Goal: Information Seeking & Learning: Check status

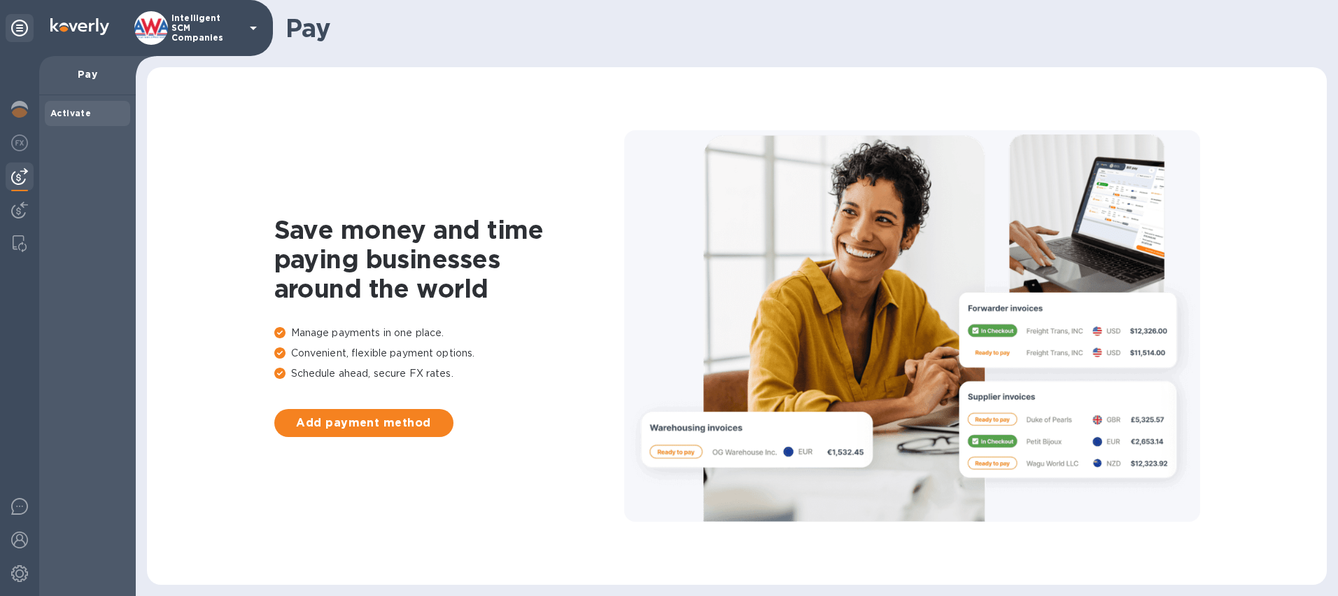
click at [459, 76] on div "Save money and time paying businesses around the world Manage payments in one p…" at bounding box center [737, 325] width 1180 height 517
click at [21, 206] on img at bounding box center [19, 210] width 17 height 17
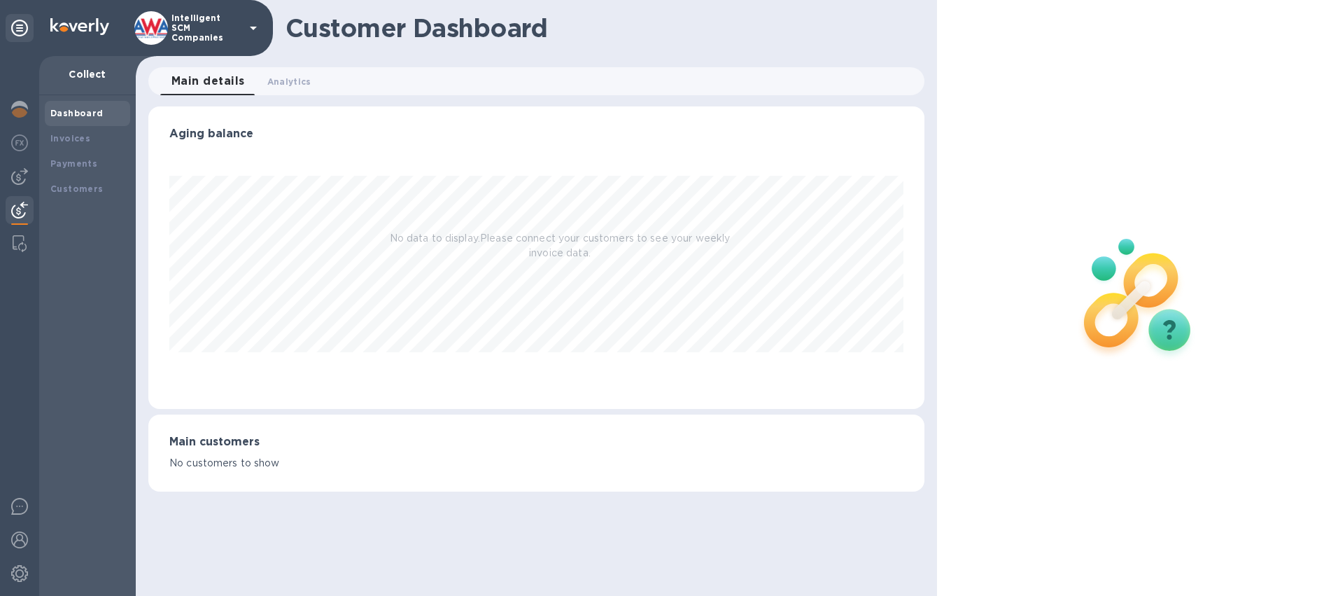
scroll to position [302, 777]
click at [18, 170] on img at bounding box center [19, 176] width 17 height 17
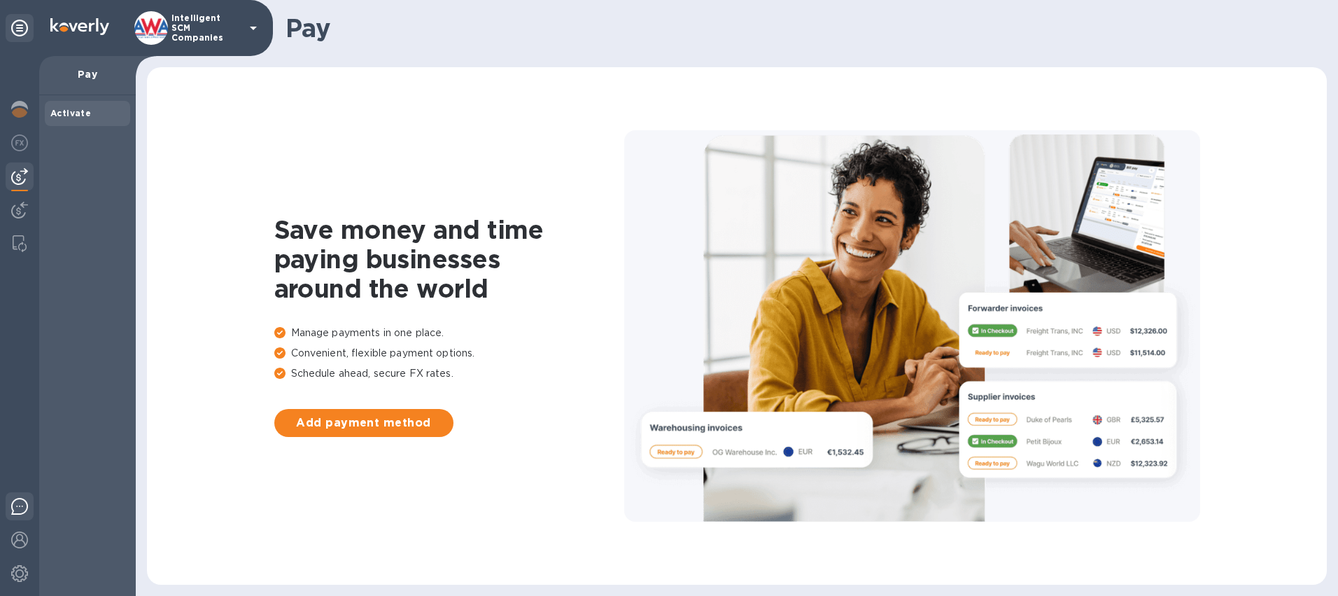
click at [20, 509] on img at bounding box center [19, 506] width 17 height 17
click at [11, 538] on img at bounding box center [19, 539] width 17 height 17
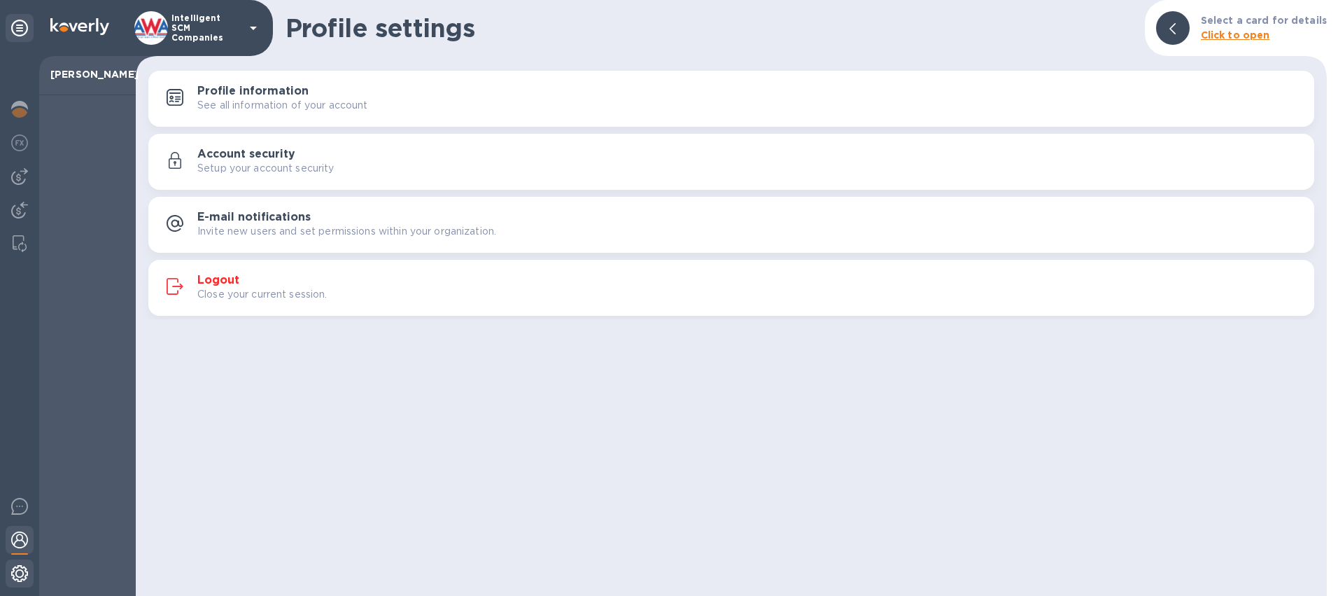
click at [20, 573] on img at bounding box center [19, 573] width 17 height 17
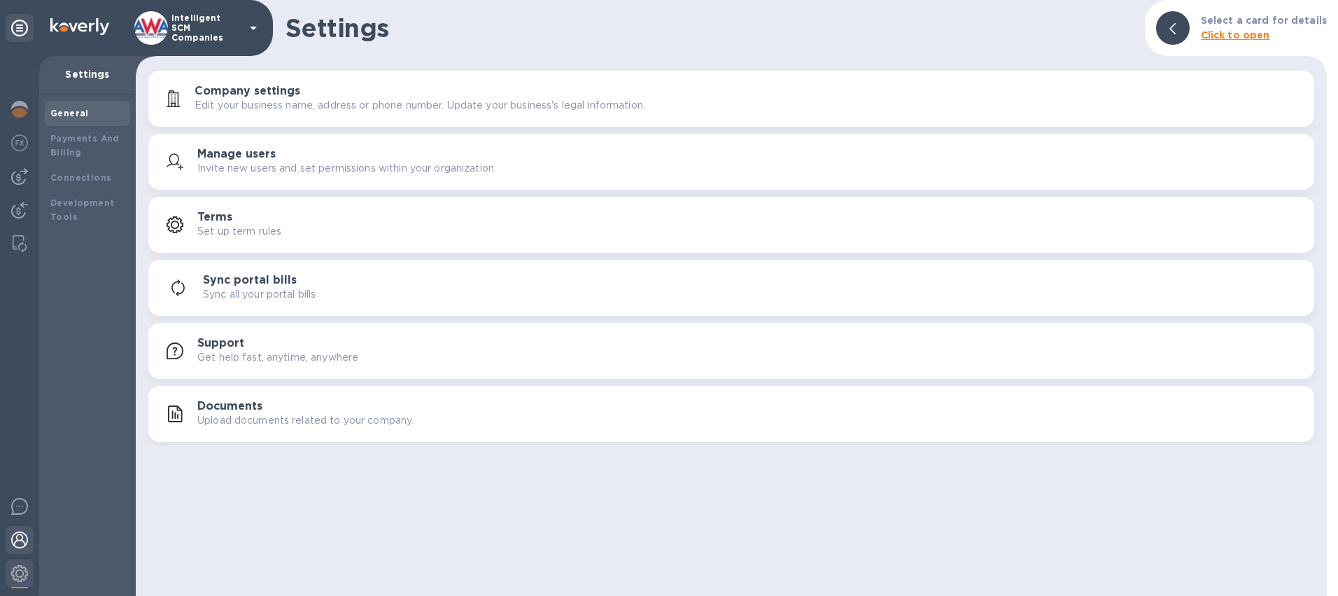
click at [20, 530] on div at bounding box center [20, 541] width 28 height 31
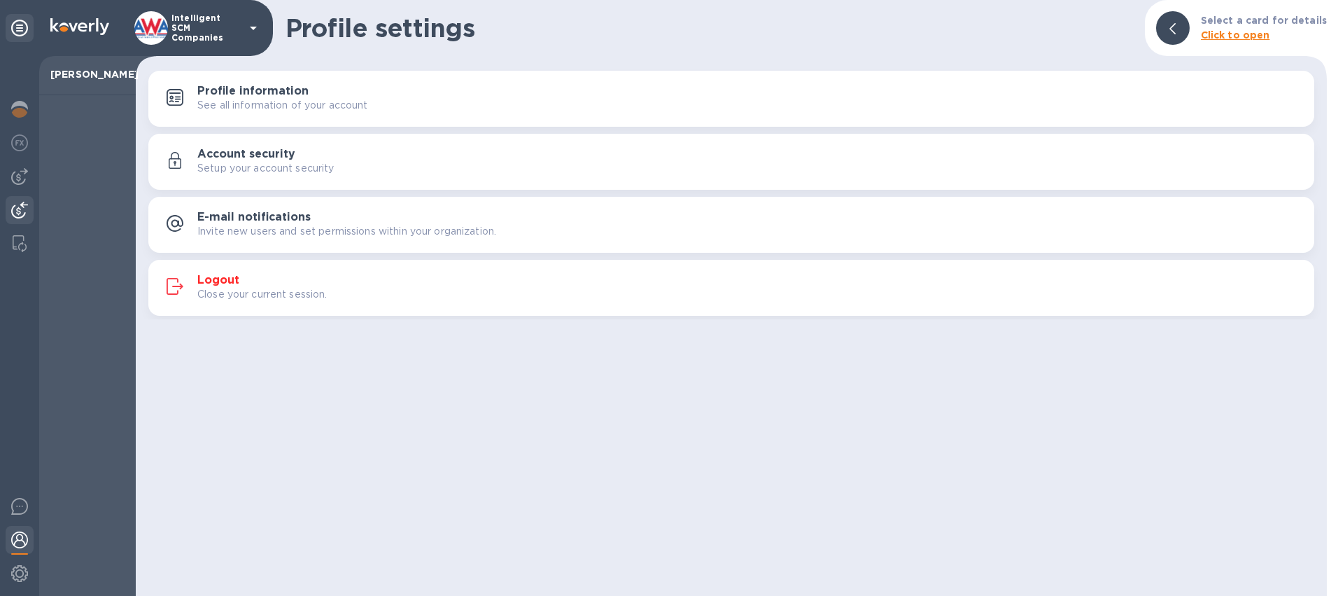
click at [18, 204] on img at bounding box center [19, 210] width 17 height 17
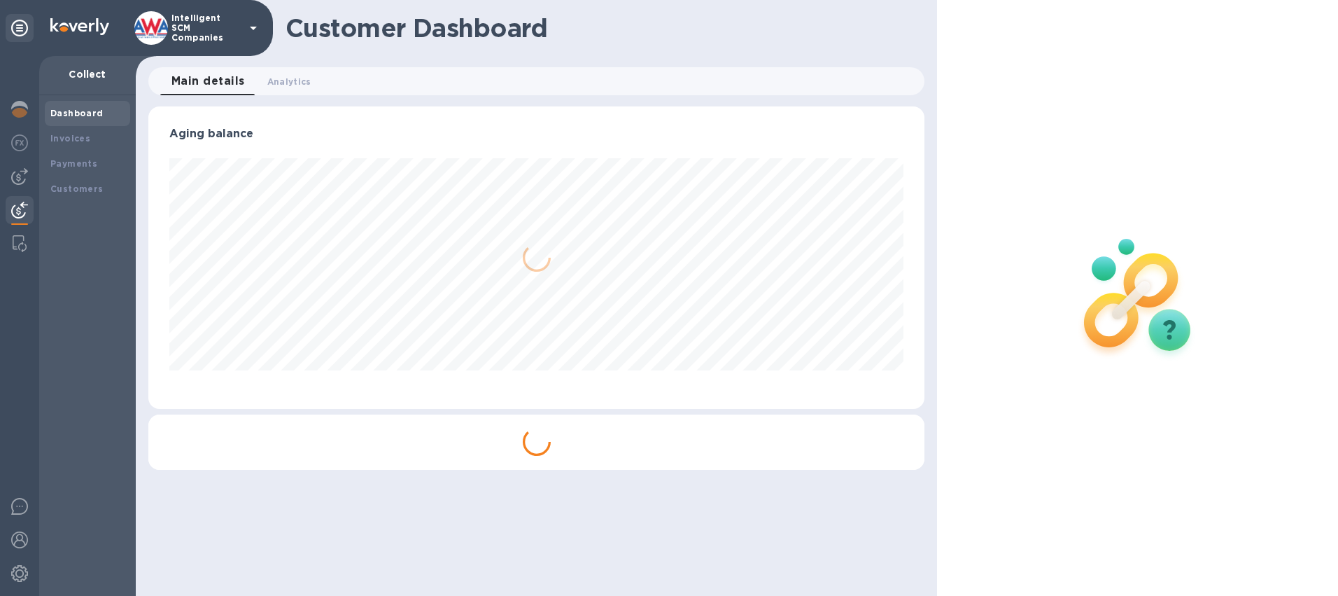
scroll to position [302, 777]
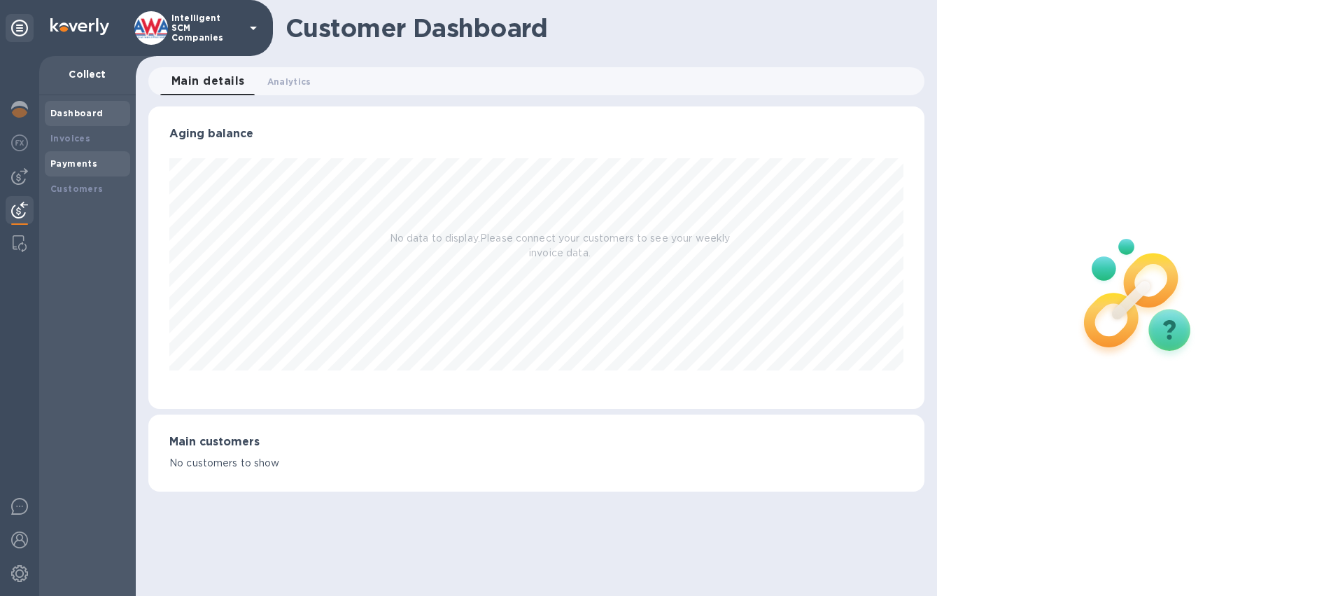
click at [73, 160] on b "Payments" at bounding box center [73, 163] width 47 height 10
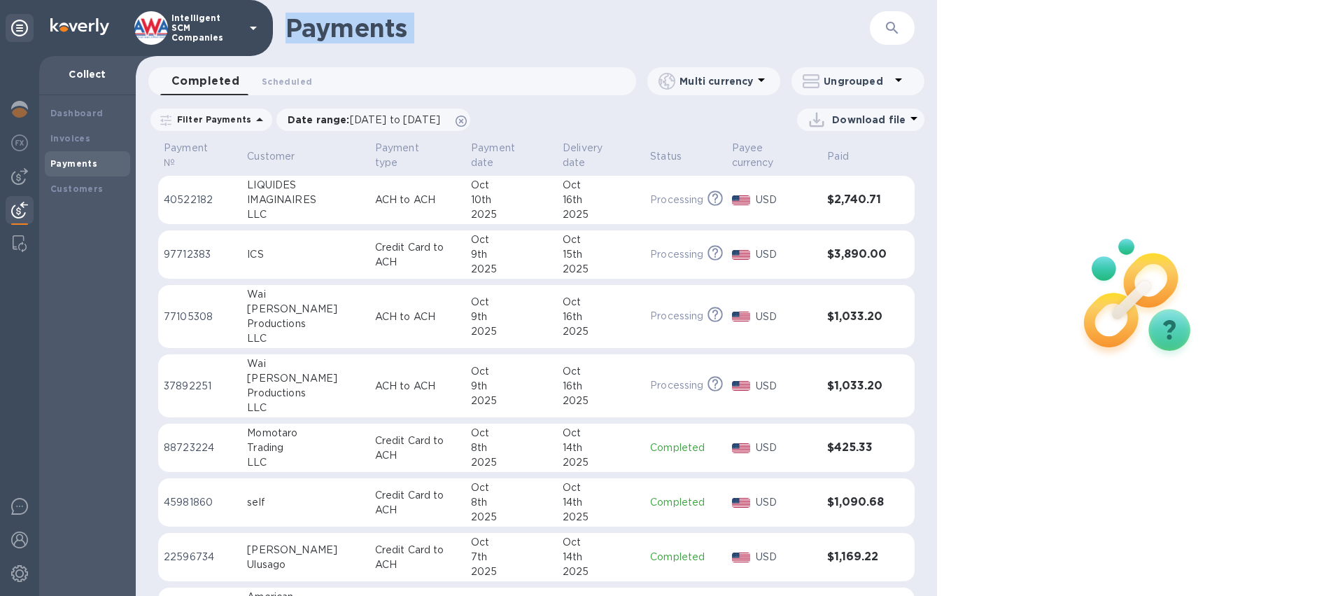
drag, startPoint x: 248, startPoint y: 64, endPoint x: 247, endPoint y: 54, distance: 9.9
click at [247, 54] on div "Intelligent SCM Companies Collect Dashboard Invoices Payments Customers Payment…" at bounding box center [669, 298] width 1338 height 596
drag, startPoint x: 247, startPoint y: 54, endPoint x: 430, endPoint y: 43, distance: 183.7
click at [430, 43] on div "Payments ​" at bounding box center [536, 28] width 801 height 56
click at [484, 45] on div "Payments ​" at bounding box center [536, 28] width 801 height 56
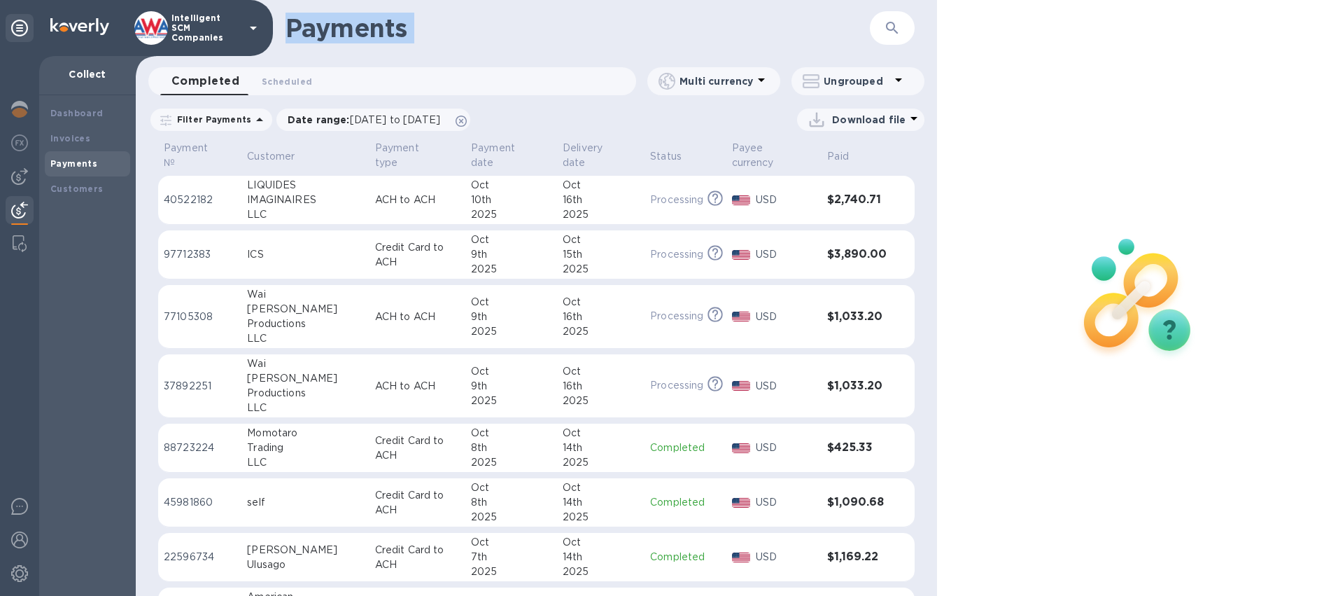
click at [14, 218] on img at bounding box center [19, 210] width 17 height 17
click at [81, 122] on div "Dashboard" at bounding box center [87, 113] width 85 height 25
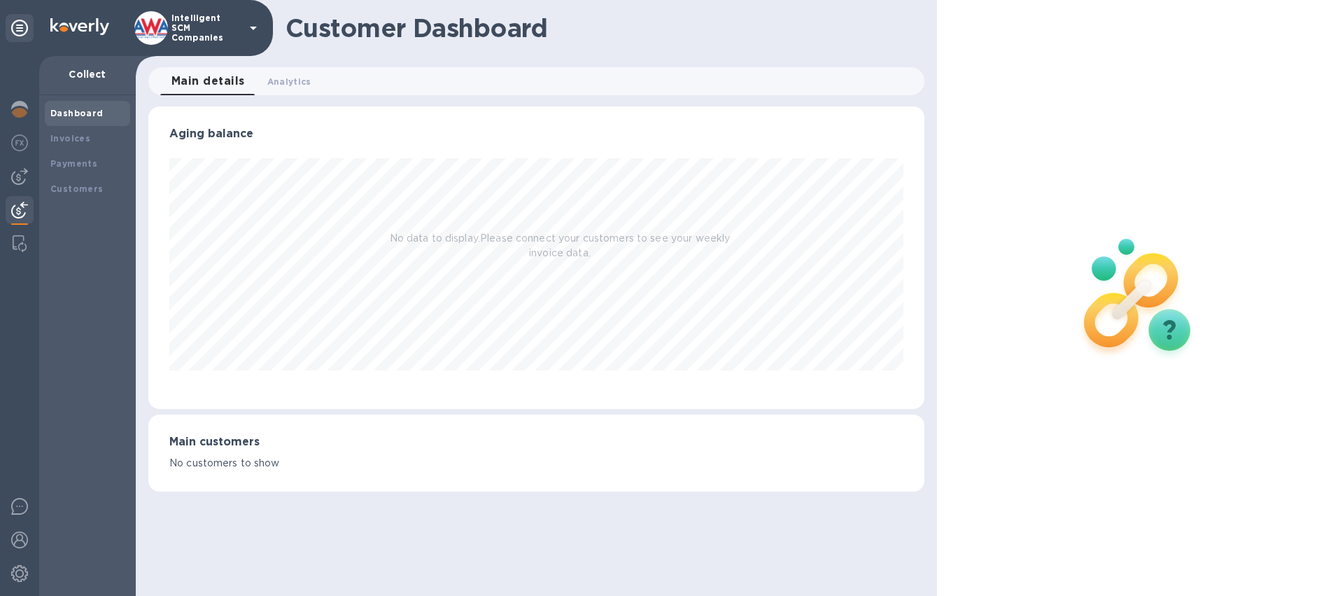
scroll to position [302, 777]
click at [305, 78] on span "Analytics 0" at bounding box center [289, 81] width 44 height 15
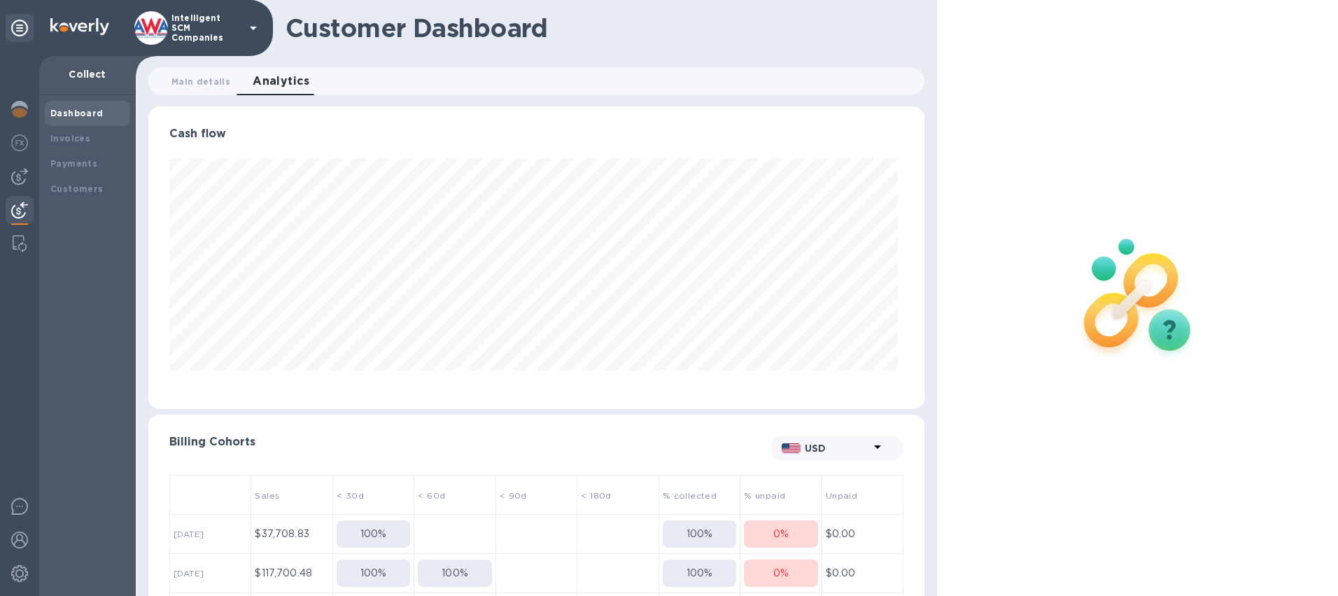
scroll to position [302, 771]
click at [68, 167] on b "Payments" at bounding box center [73, 163] width 47 height 10
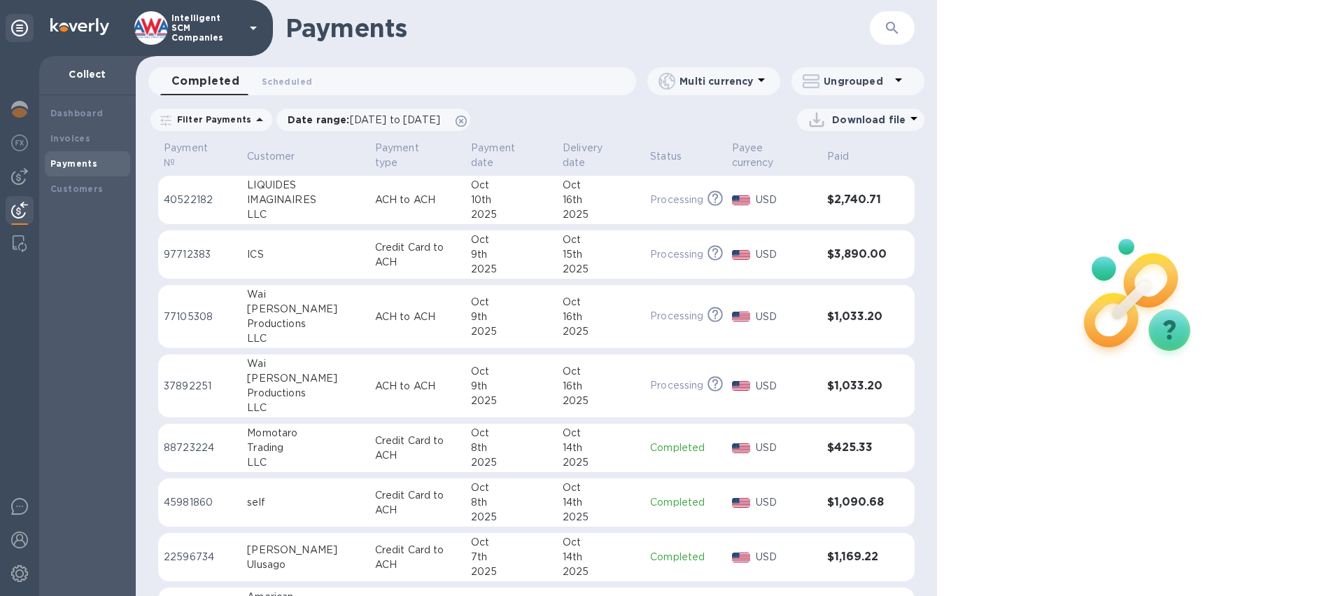
click at [502, 207] on div "2025" at bounding box center [511, 214] width 80 height 15
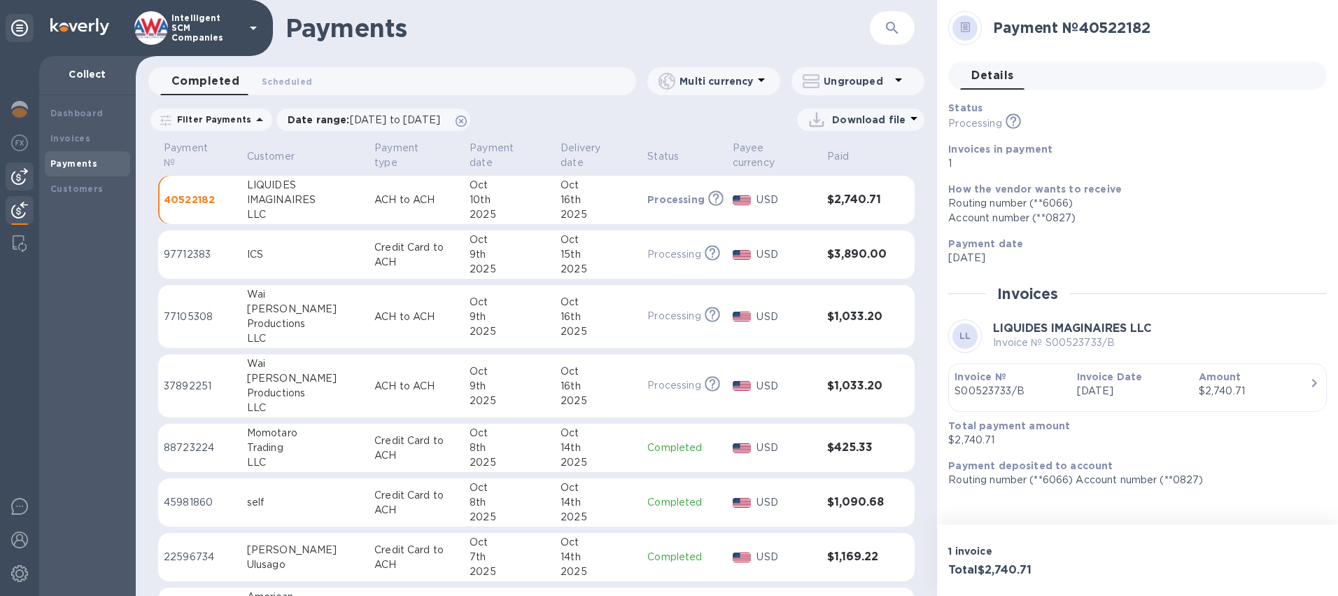
click at [17, 178] on img at bounding box center [19, 176] width 17 height 17
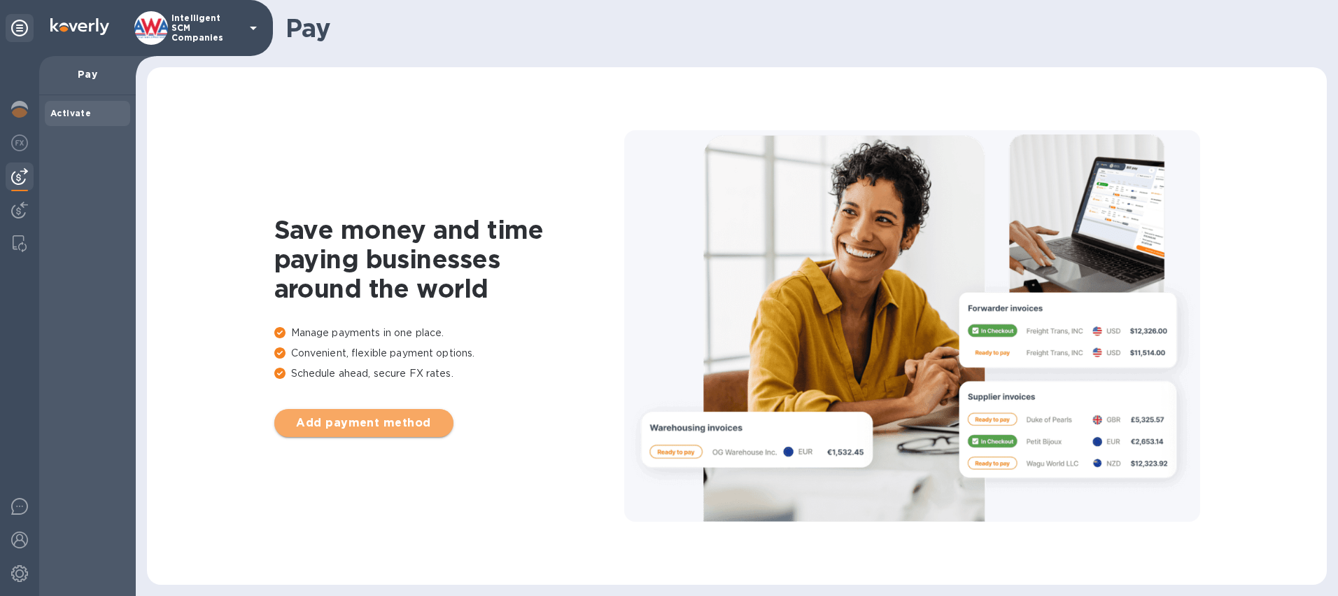
click at [374, 425] on span "Add payment method" at bounding box center [364, 422] width 157 height 17
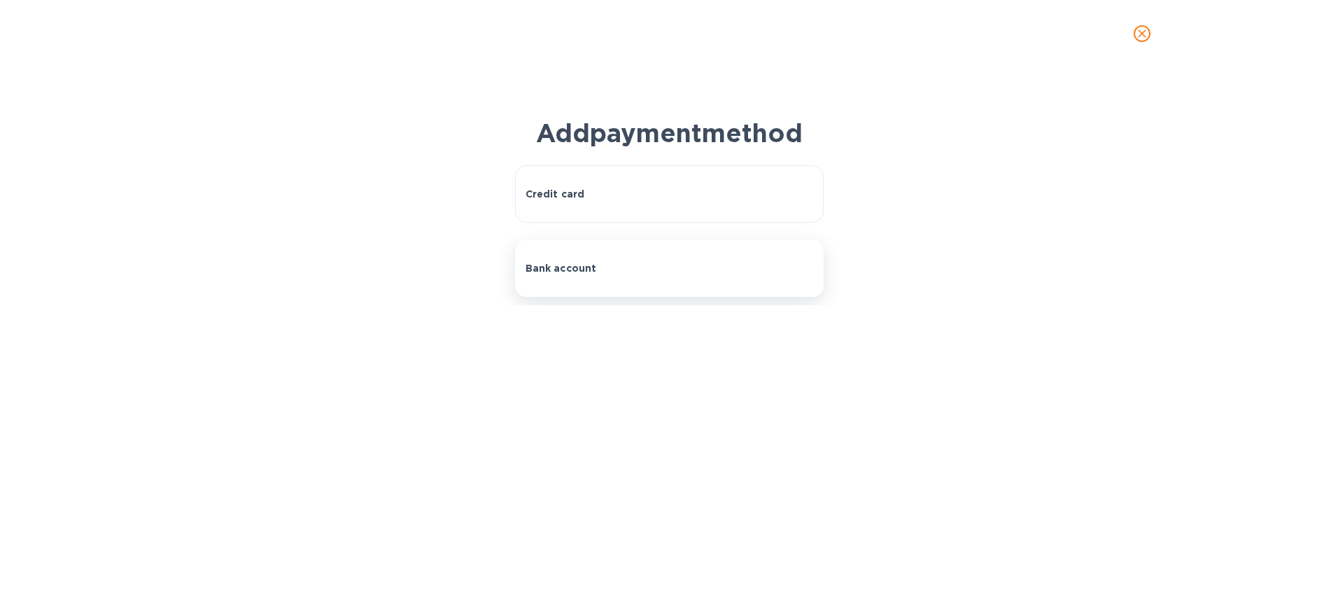
click at [577, 266] on p "Bank account" at bounding box center [561, 268] width 71 height 14
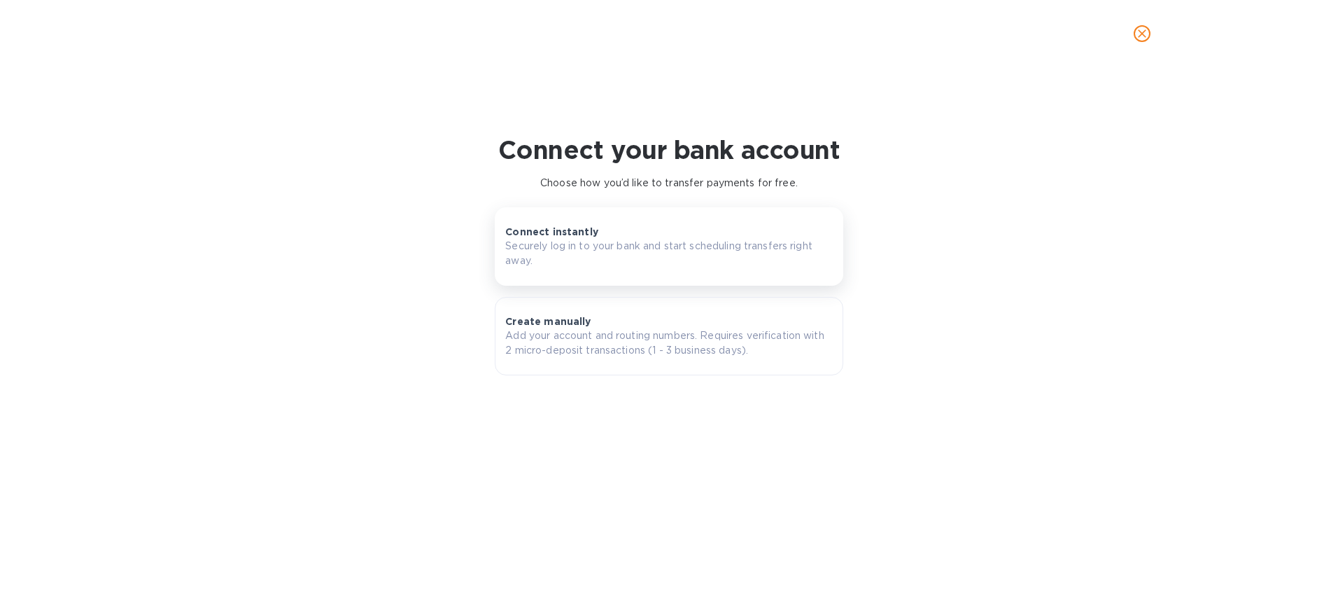
click at [590, 248] on p "Securely log in to your bank and start scheduling transfers right away." at bounding box center [668, 253] width 327 height 29
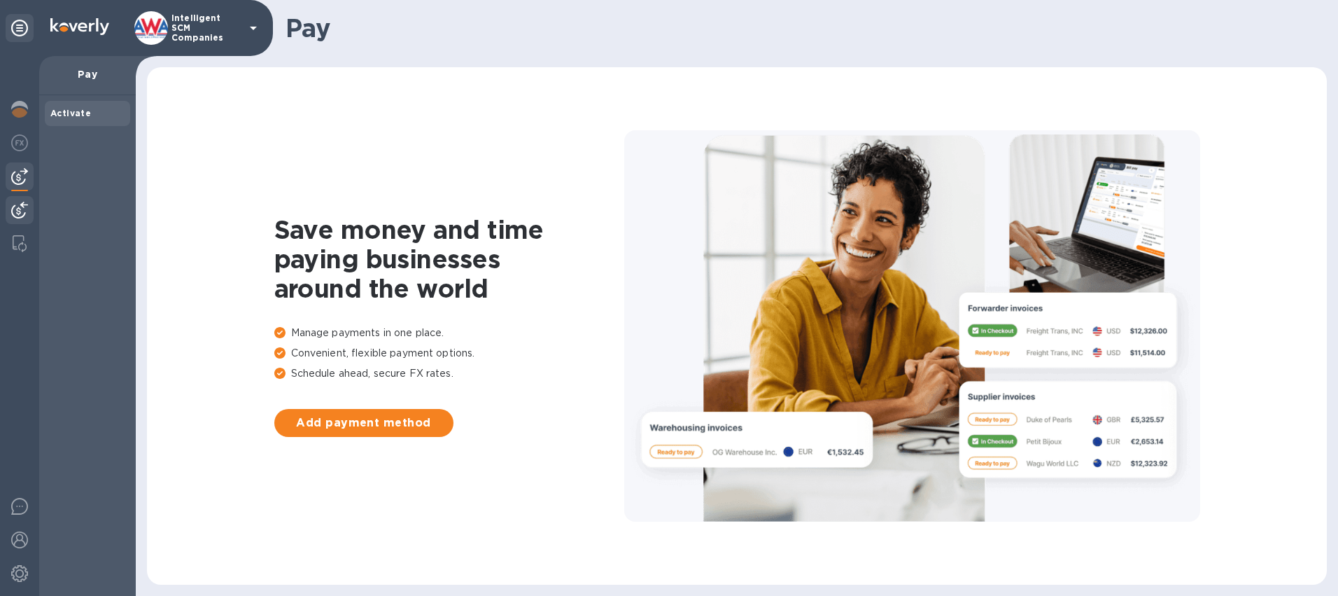
click at [20, 204] on img at bounding box center [19, 210] width 17 height 17
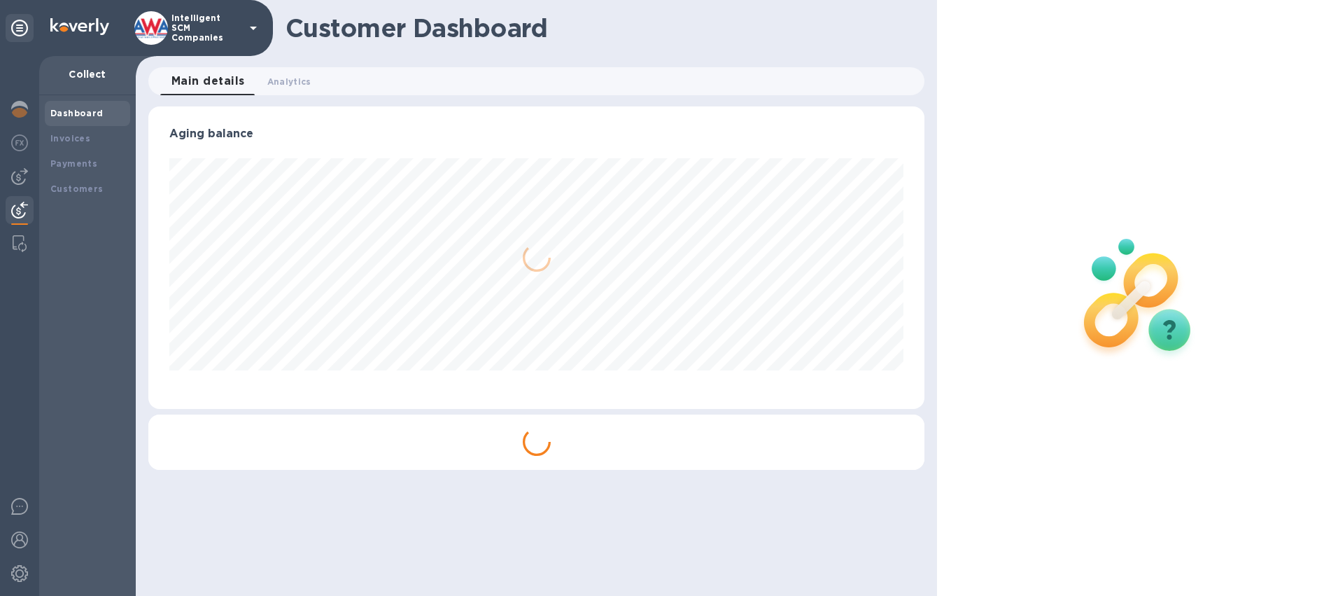
scroll to position [302, 777]
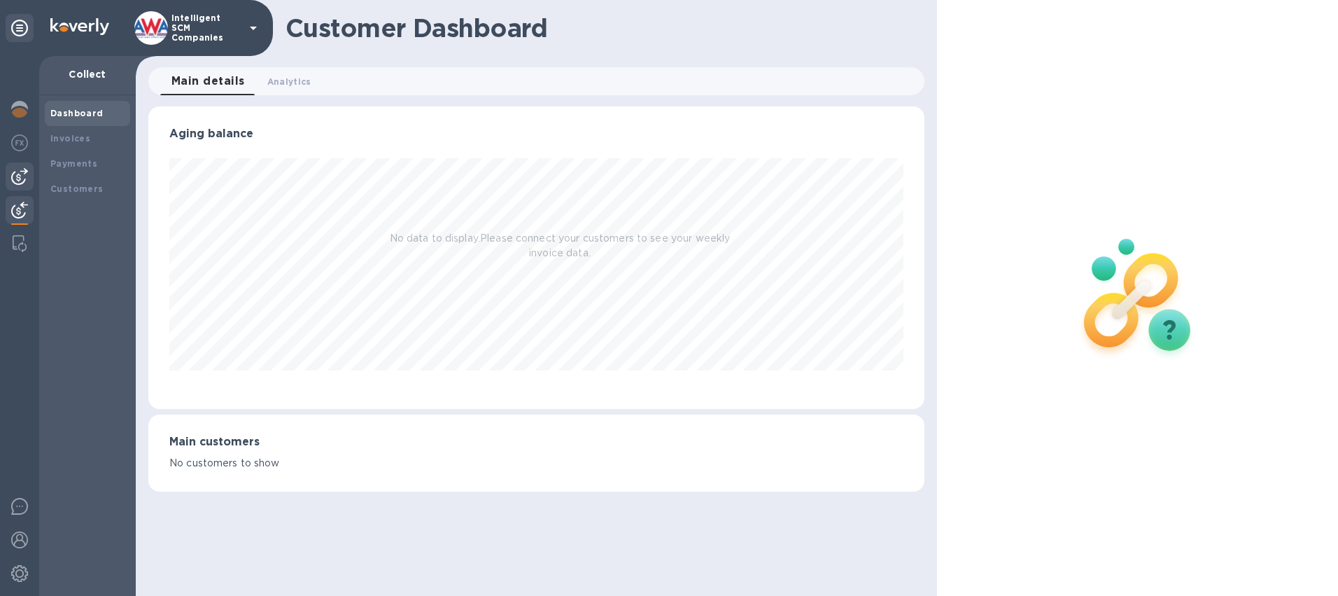
click at [17, 185] on div at bounding box center [20, 176] width 28 height 28
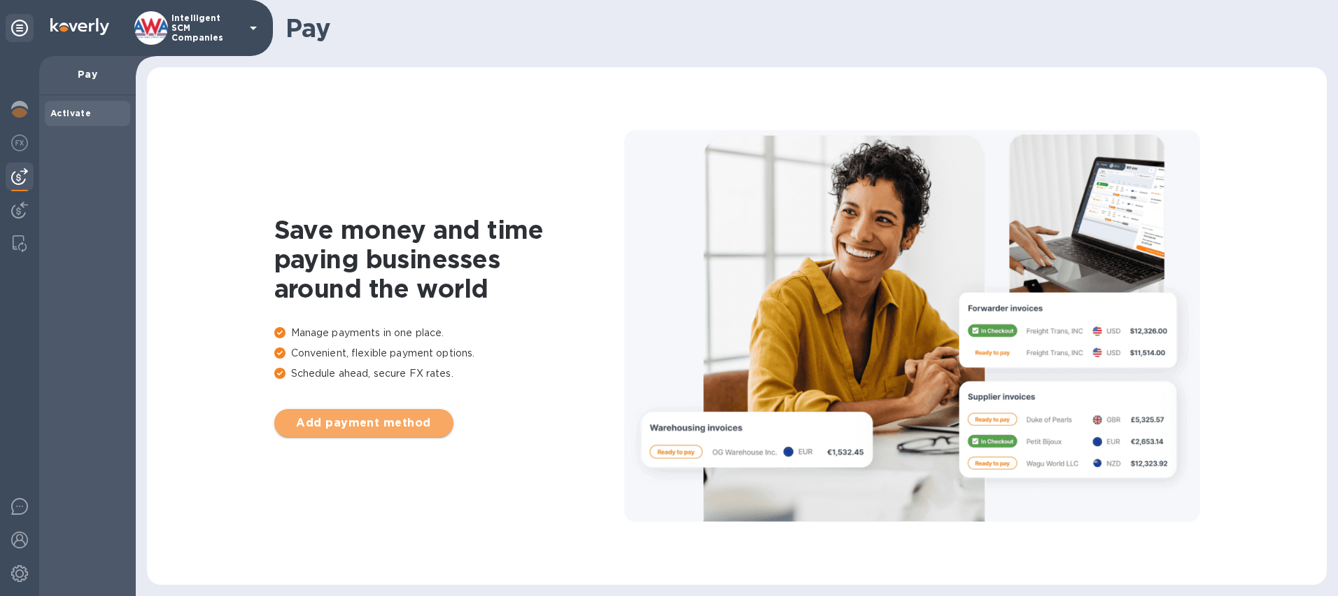
click at [371, 415] on span "Add payment method" at bounding box center [364, 422] width 157 height 17
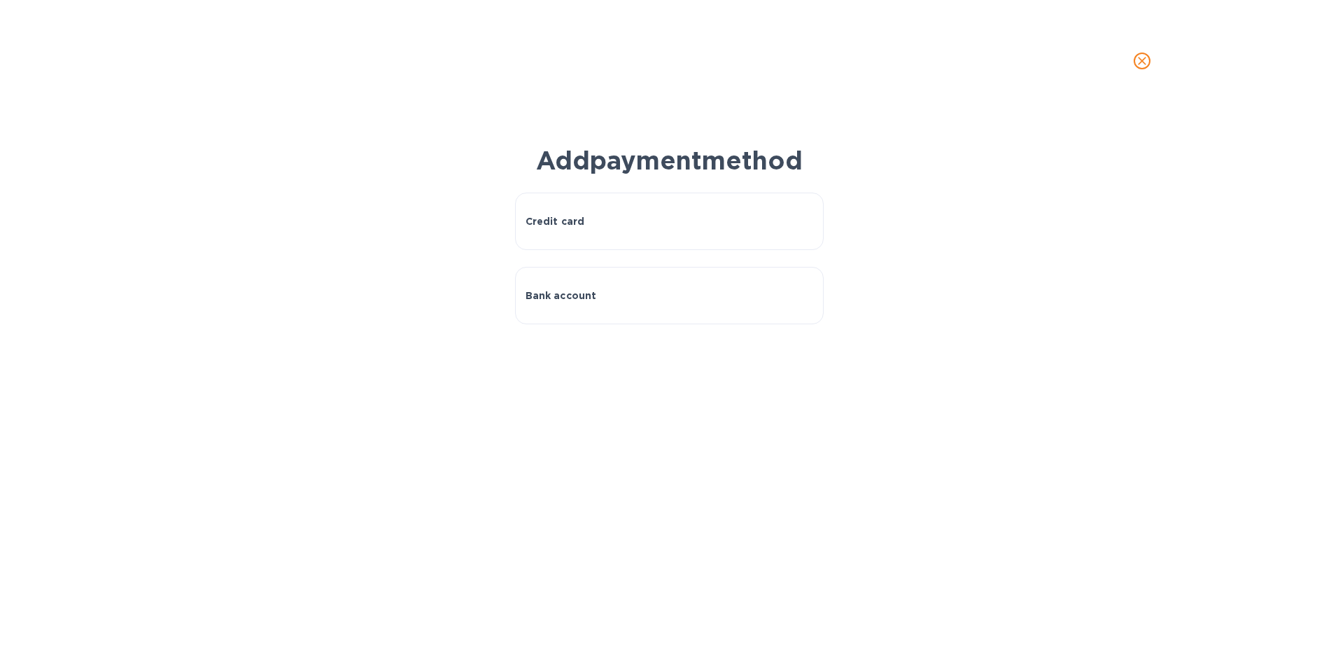
scroll to position [302, 777]
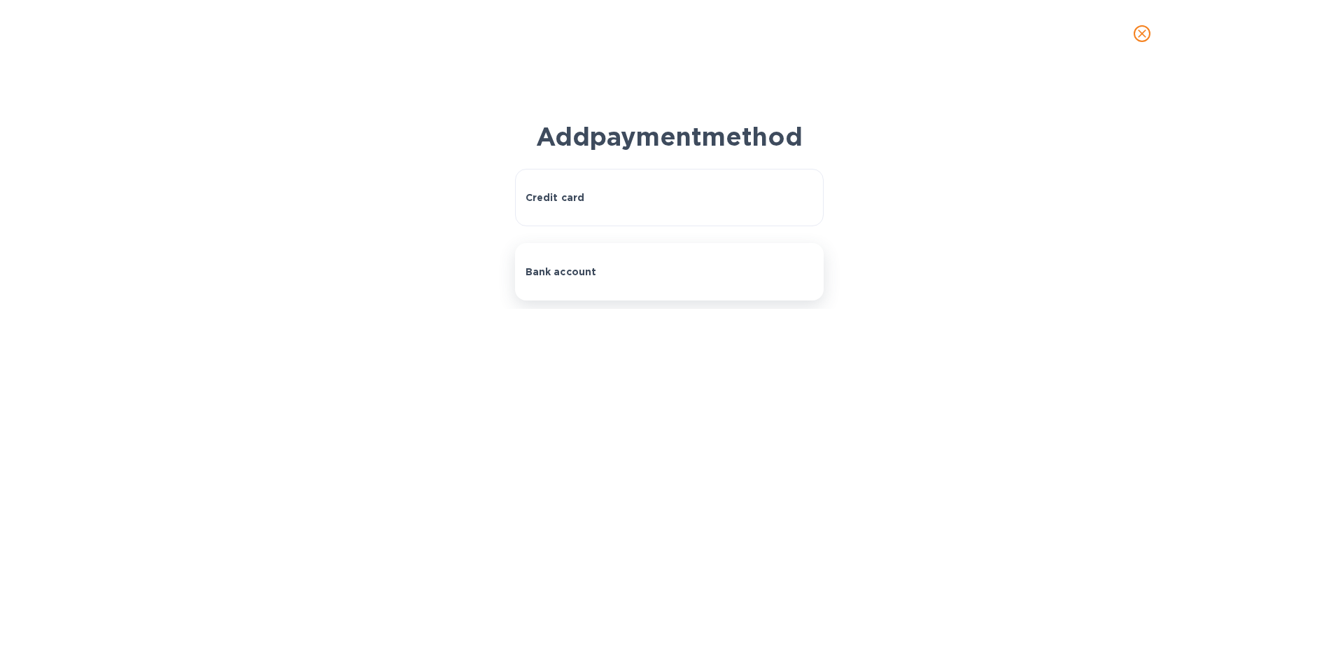
click at [642, 288] on button "Bank account" at bounding box center [669, 271] width 309 height 57
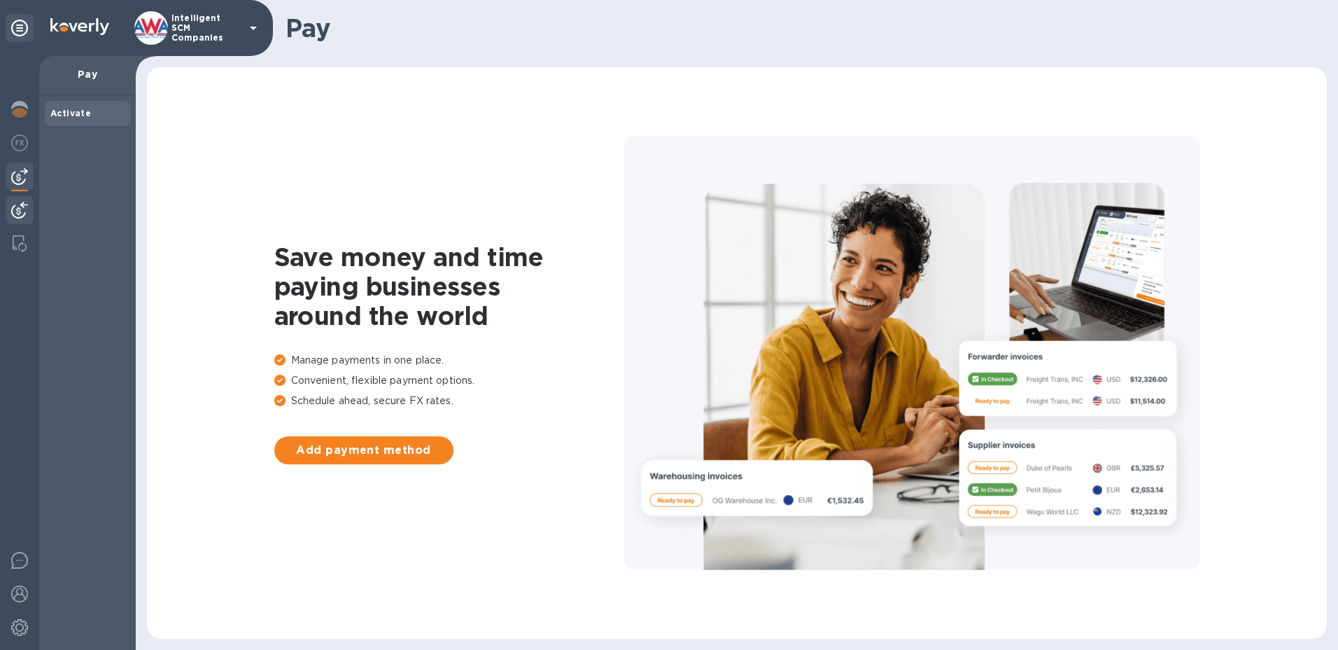
click at [22, 208] on img at bounding box center [19, 210] width 17 height 17
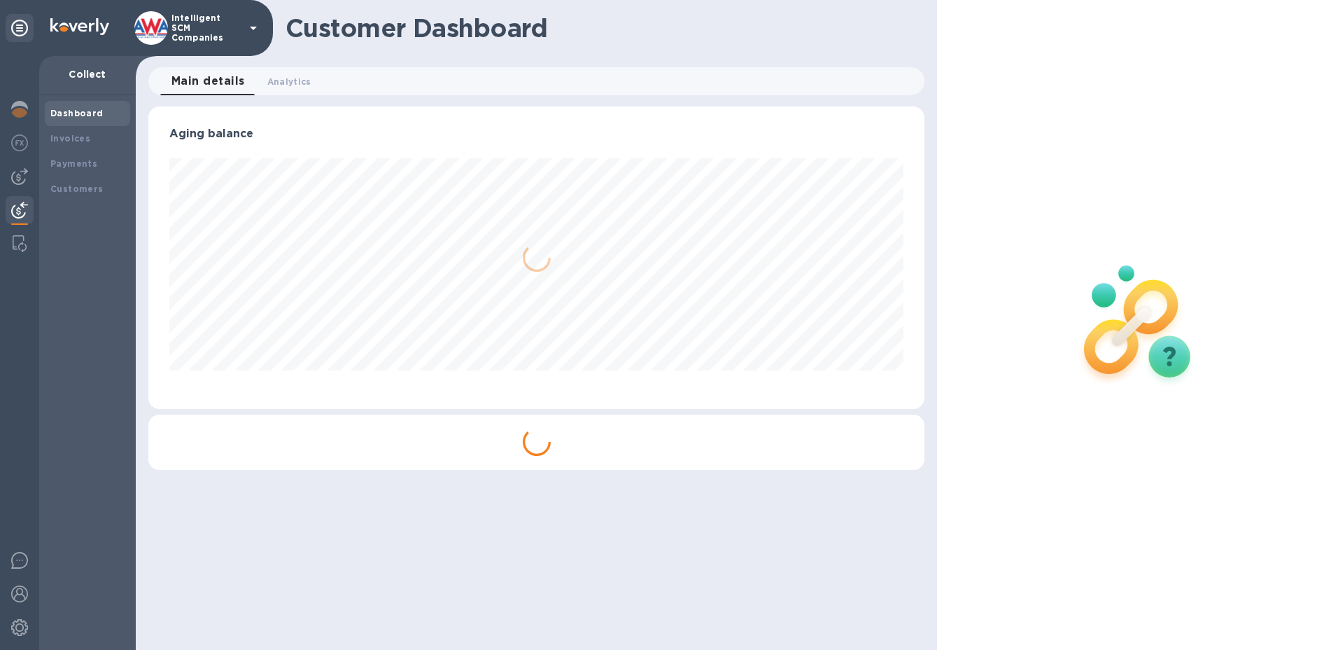
scroll to position [302, 777]
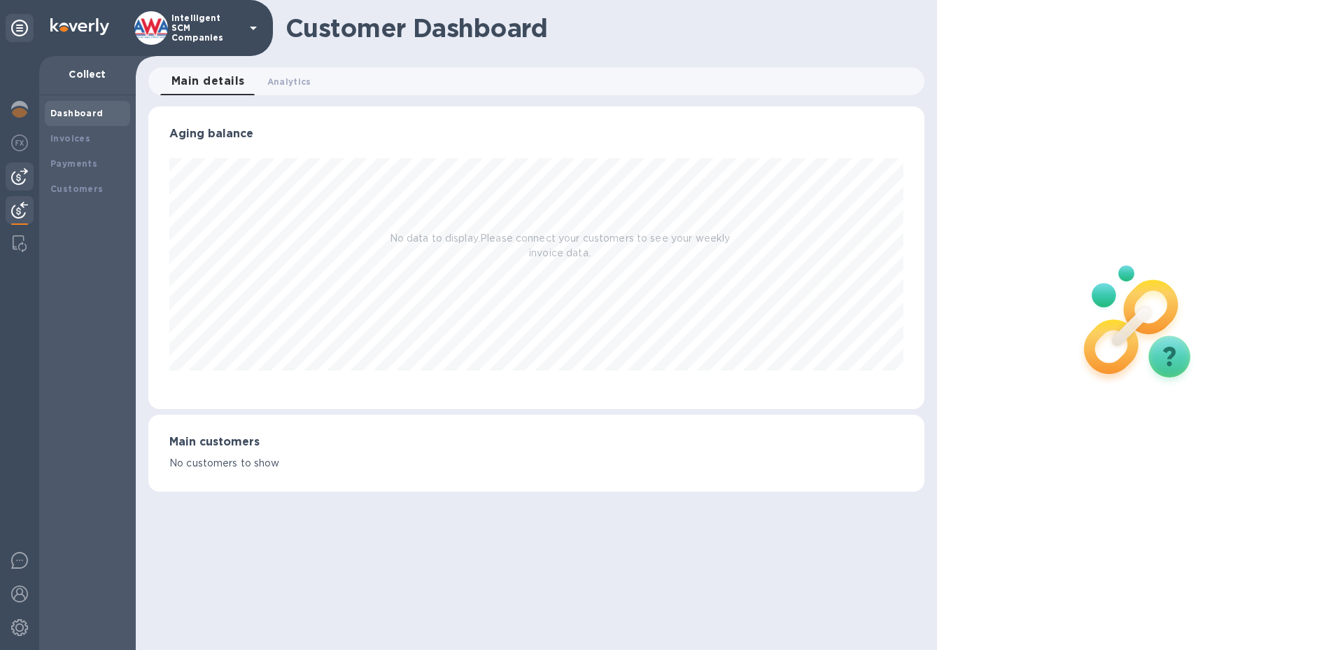
click at [13, 183] on img at bounding box center [19, 176] width 17 height 17
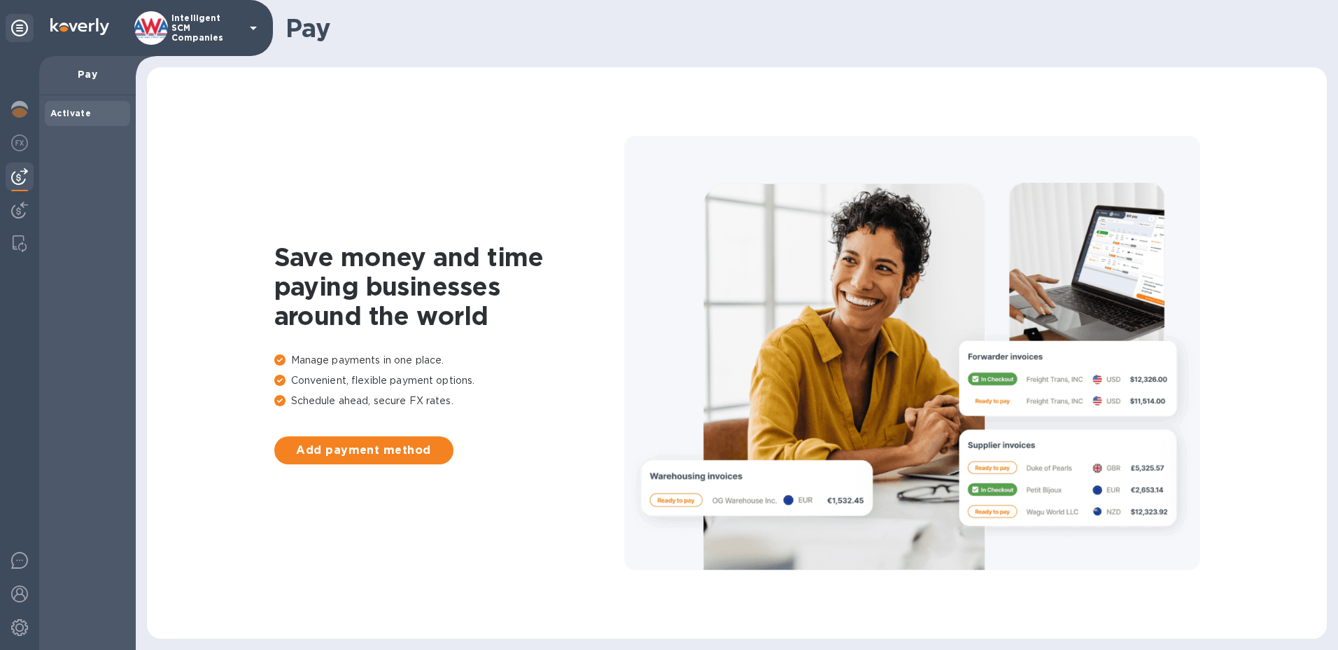
click at [17, 179] on img at bounding box center [19, 176] width 17 height 17
click at [27, 210] on img at bounding box center [19, 210] width 17 height 17
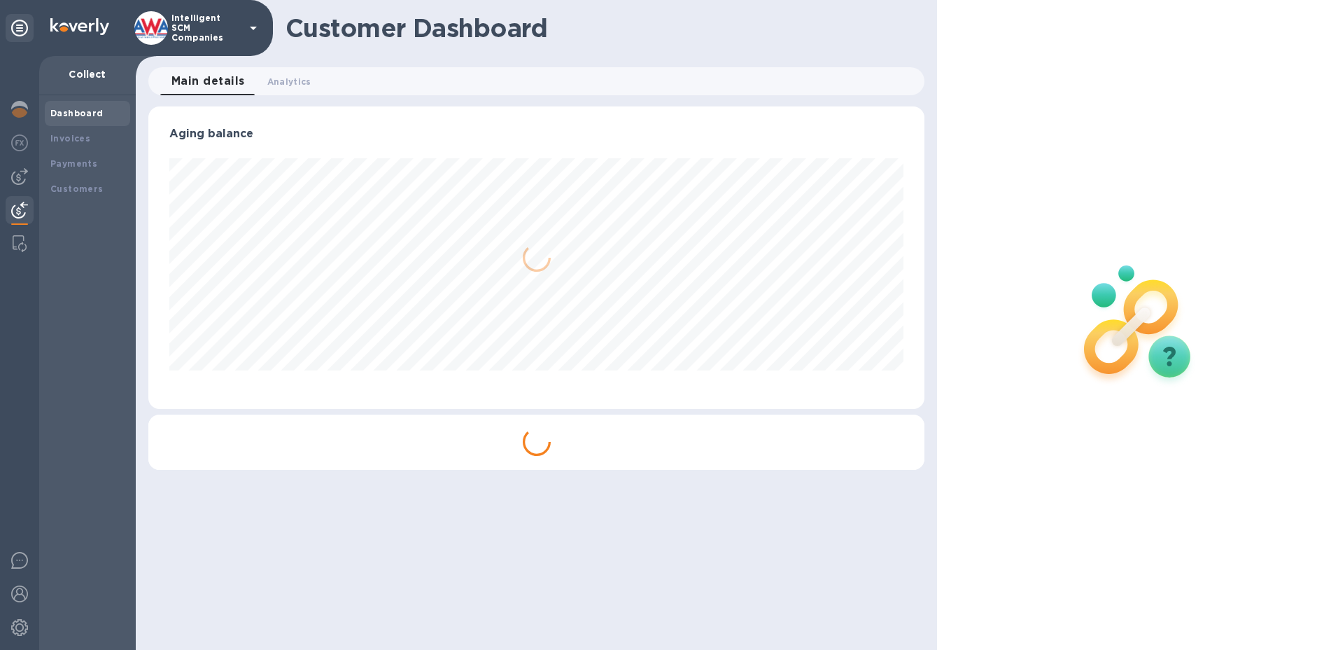
scroll to position [302, 777]
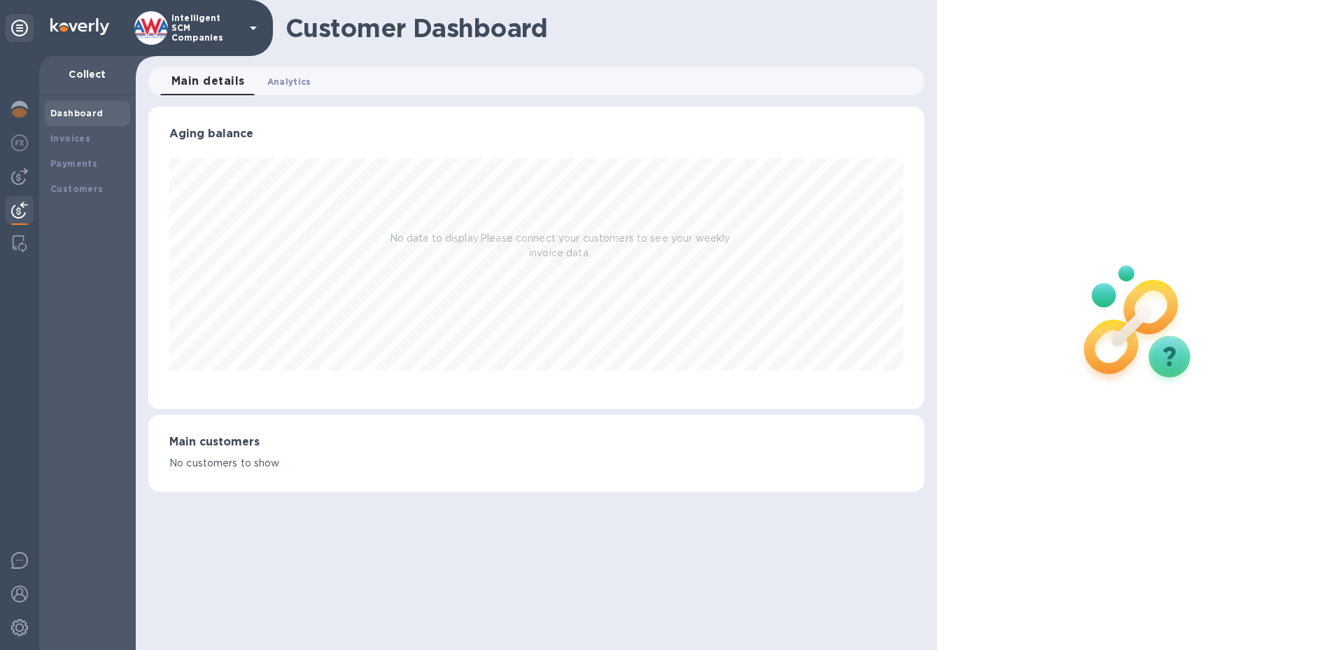
click at [288, 78] on span "Analytics 0" at bounding box center [289, 81] width 44 height 15
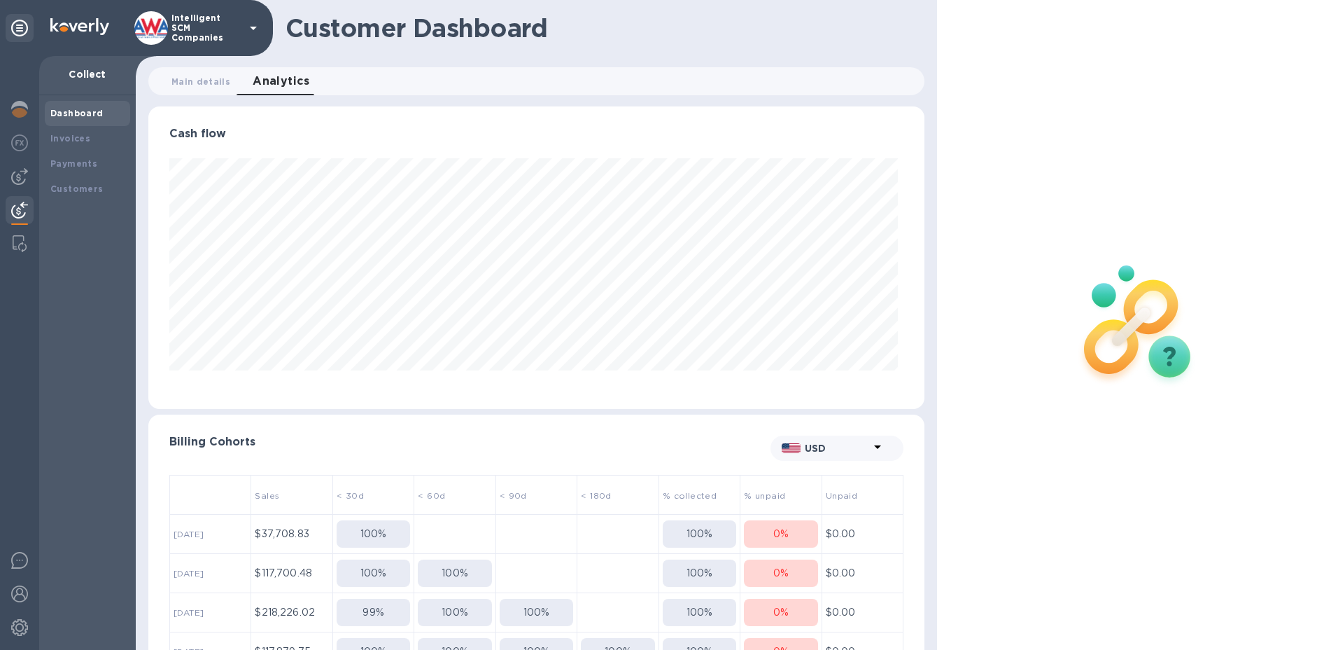
scroll to position [302, 771]
click at [76, 166] on b "Payments" at bounding box center [73, 163] width 47 height 10
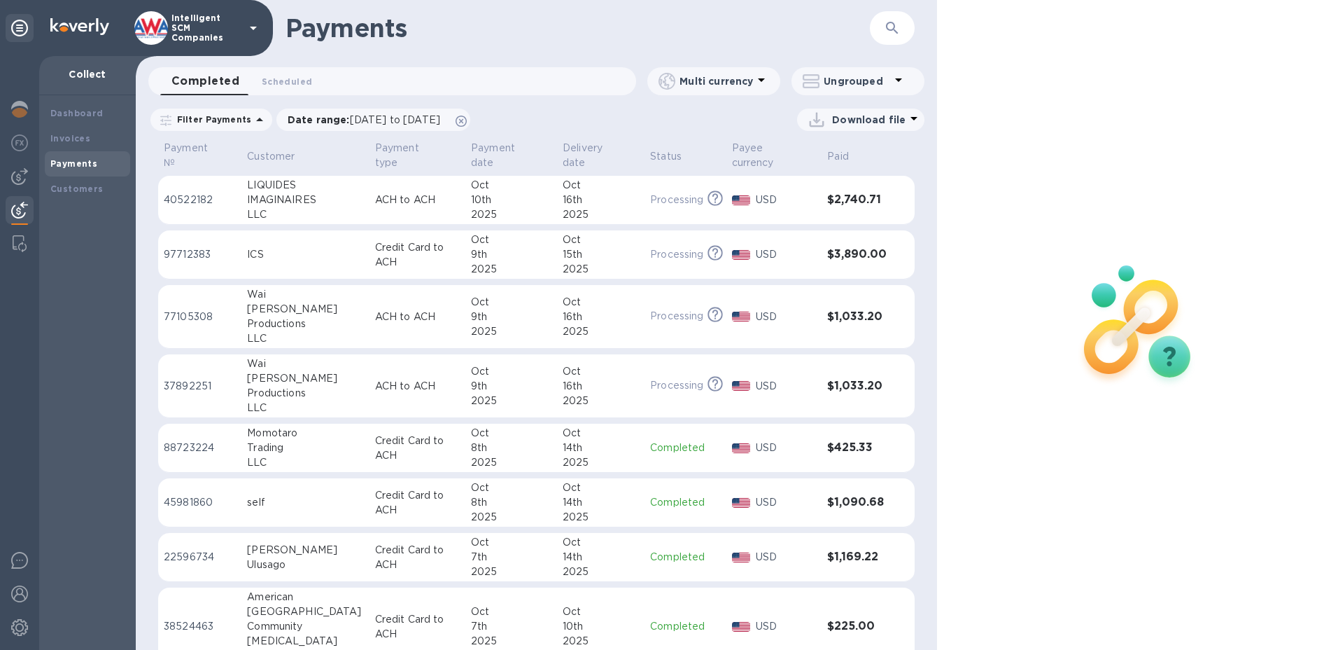
click at [764, 78] on icon at bounding box center [761, 79] width 17 height 17
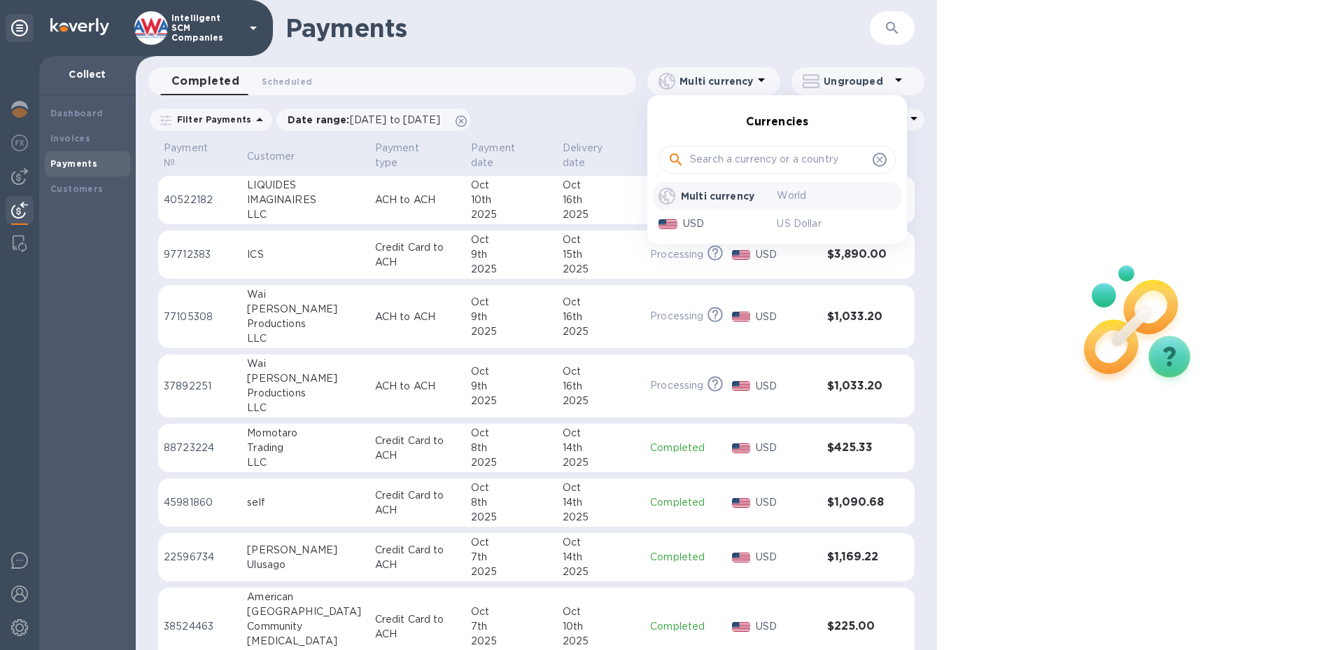
click at [787, 43] on div at bounding box center [669, 325] width 1338 height 650
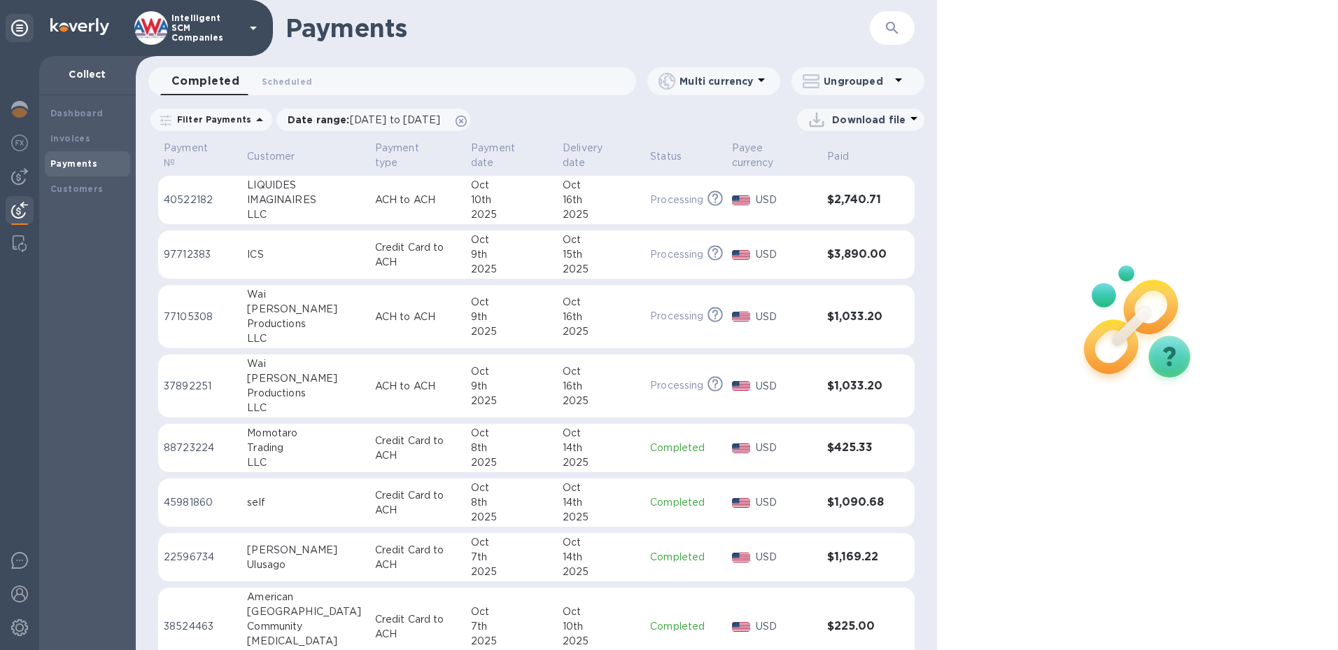
click at [900, 84] on icon at bounding box center [898, 79] width 17 height 17
click at [1039, 96] on div at bounding box center [669, 325] width 1338 height 650
click at [487, 24] on h1 "Payments" at bounding box center [578, 27] width 584 height 29
click at [757, 192] on p "USD" at bounding box center [786, 199] width 60 height 15
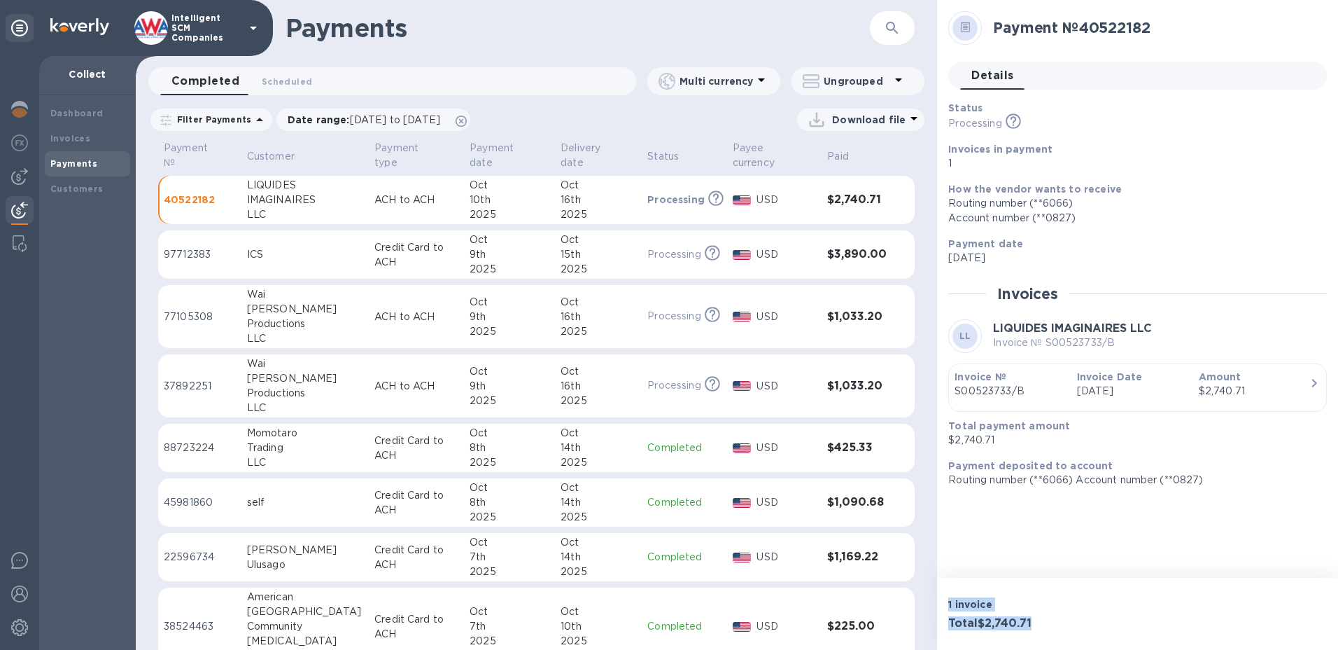
drag, startPoint x: 1266, startPoint y: 632, endPoint x: 951, endPoint y: 597, distance: 316.2
click at [951, 597] on div "1 invoice Total $2,740.71" at bounding box center [1137, 613] width 401 height 72
click at [633, 43] on div "Payments ​" at bounding box center [536, 28] width 801 height 56
click at [226, 202] on td "40522182" at bounding box center [199, 200] width 83 height 49
drag, startPoint x: 1308, startPoint y: 0, endPoint x: 799, endPoint y: 53, distance: 511.6
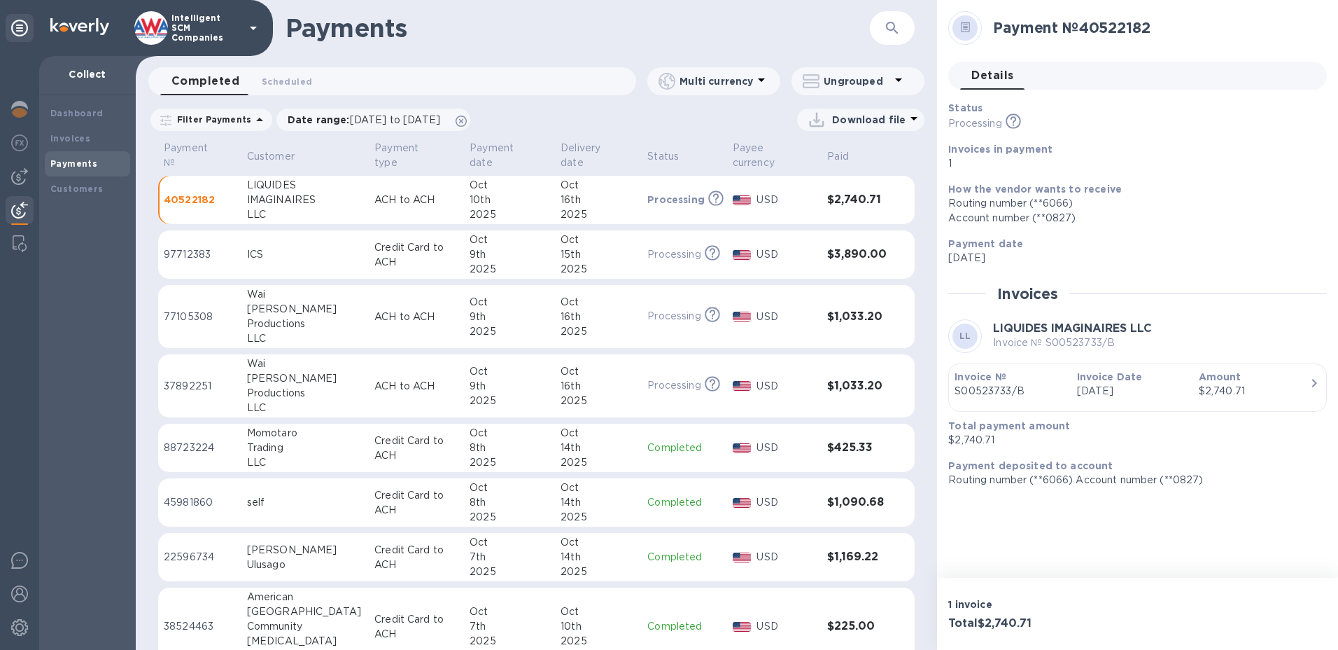
click at [799, 53] on div "Payments ​" at bounding box center [536, 28] width 801 height 56
click at [325, 256] on td "ICS" at bounding box center [304, 254] width 127 height 49
click at [20, 208] on img at bounding box center [19, 210] width 17 height 17
click at [23, 178] on img at bounding box center [19, 176] width 17 height 17
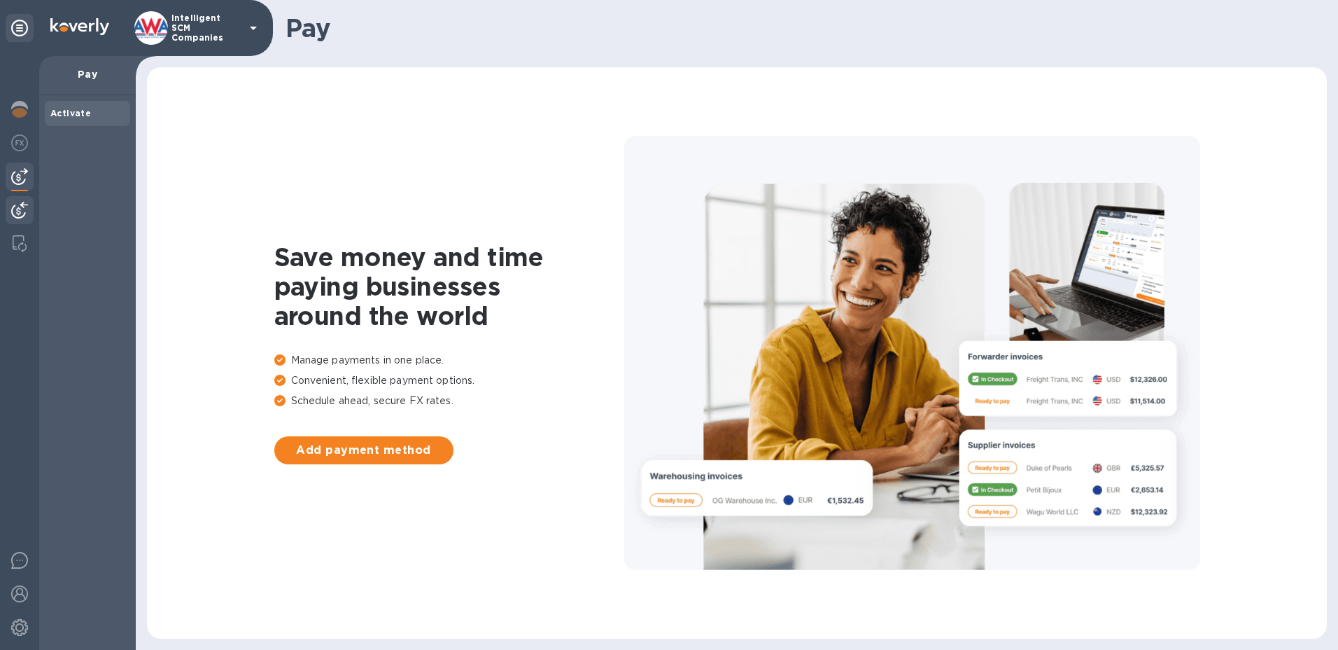
click at [17, 202] on img at bounding box center [19, 210] width 17 height 17
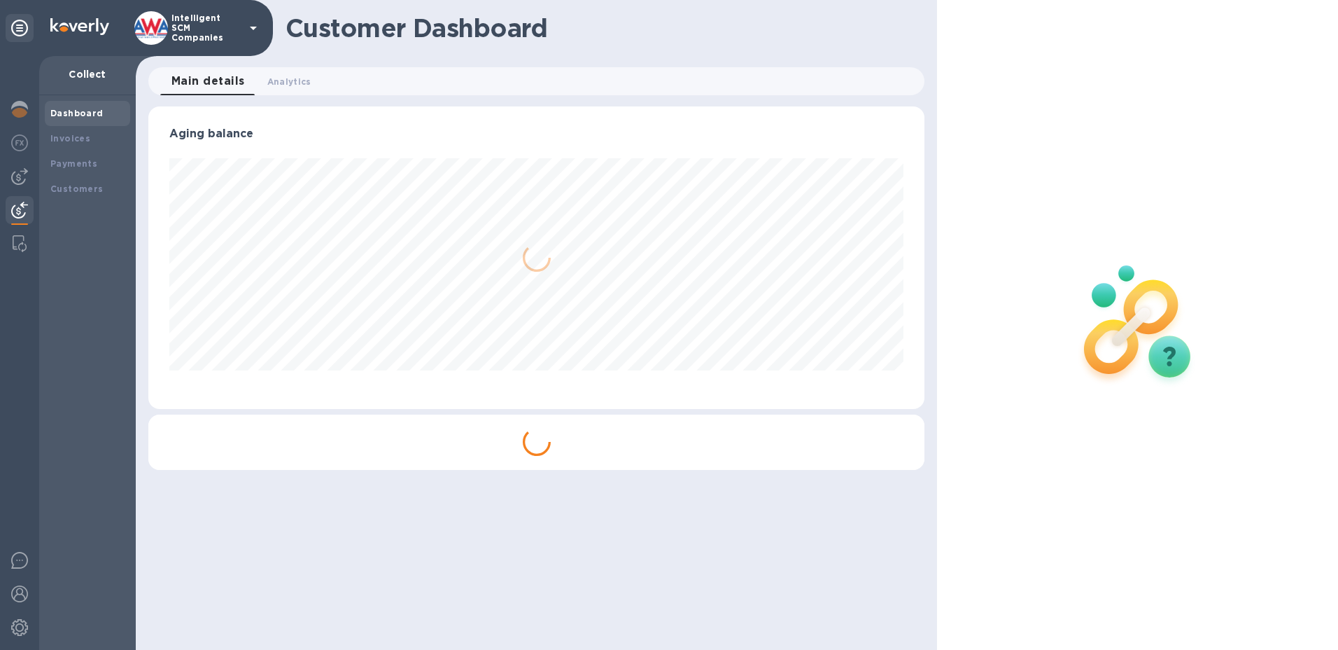
scroll to position [302, 777]
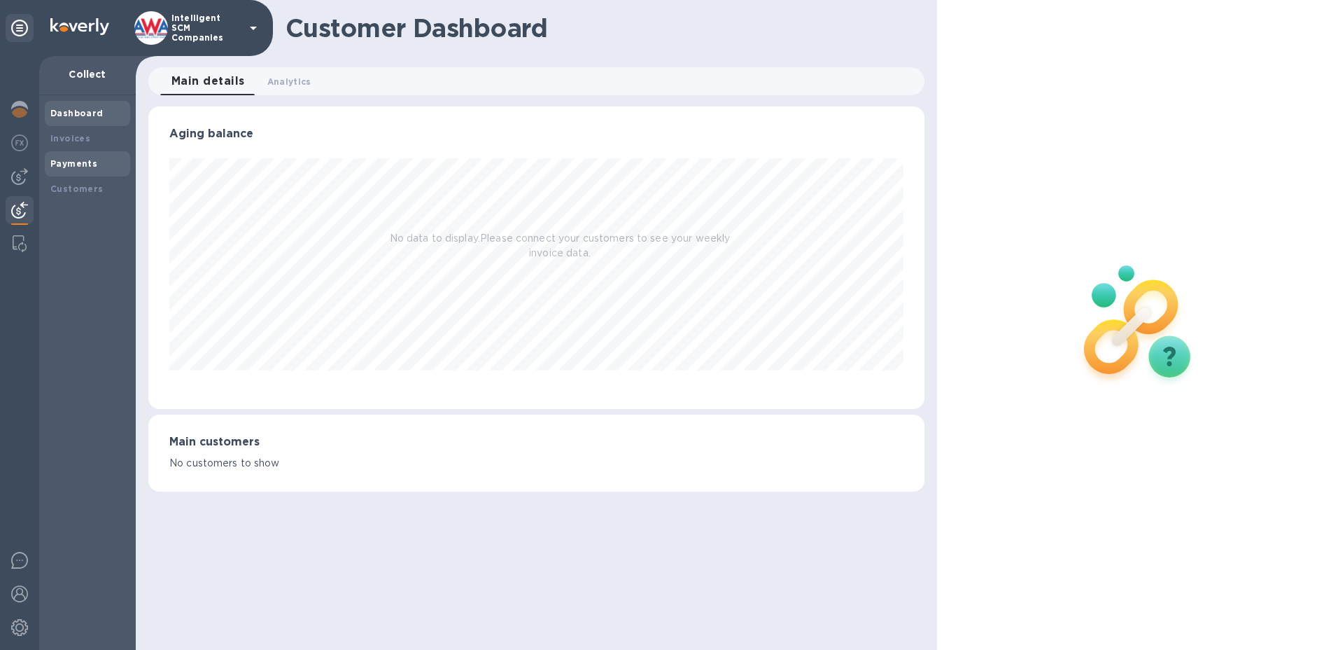
click at [83, 164] on b "Payments" at bounding box center [73, 163] width 47 height 10
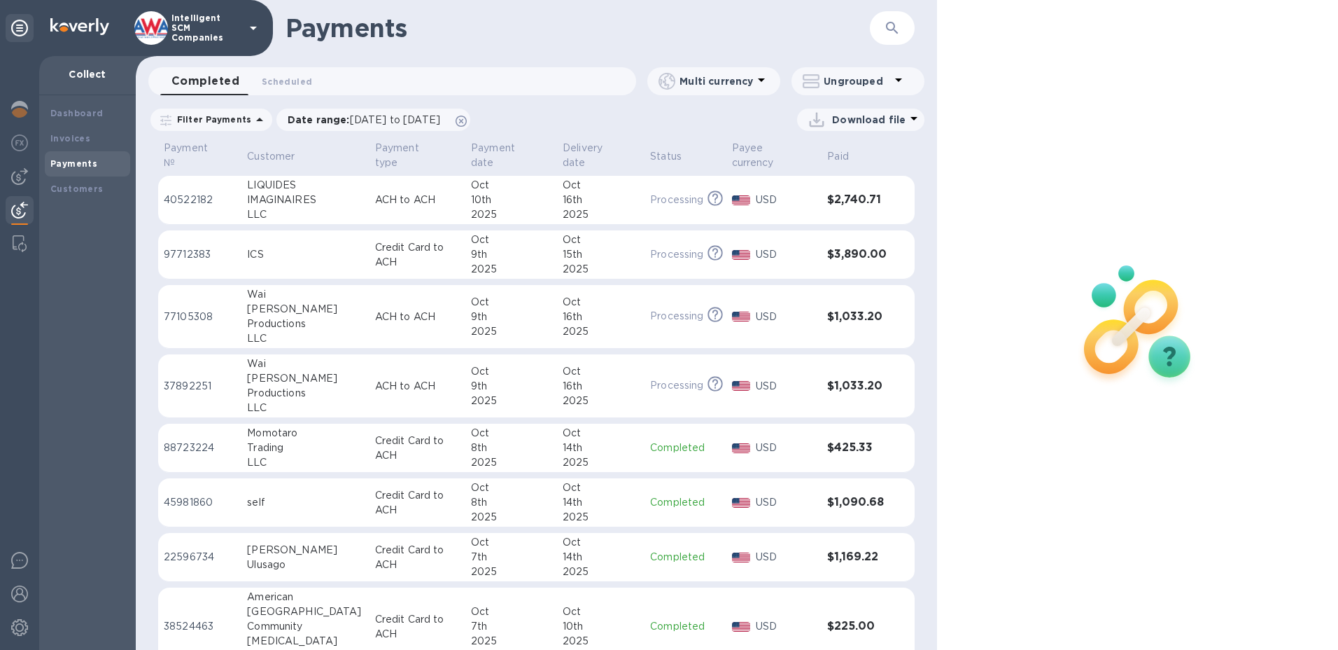
click at [930, 226] on div "Payment № Customer Payment type Payment date Delivery date Status Payee currenc…" at bounding box center [536, 394] width 801 height 511
drag, startPoint x: 947, startPoint y: 496, endPoint x: 1022, endPoint y: 505, distance: 75.4
click at [953, 496] on div at bounding box center [1137, 325] width 401 height 650
click at [1117, 519] on div at bounding box center [1137, 325] width 401 height 650
click at [729, 192] on div at bounding box center [741, 199] width 24 height 15
